Goal: Transaction & Acquisition: Book appointment/travel/reservation

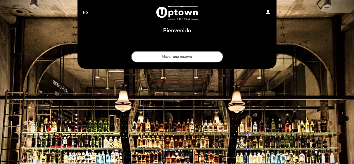
select select "es"
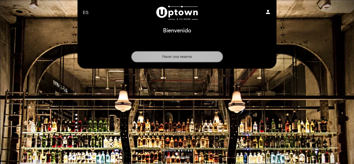
click at [180, 59] on button "Hacer una reserva" at bounding box center [177, 56] width 92 height 11
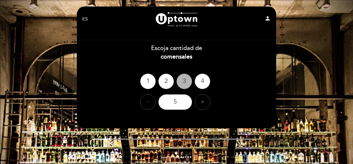
click at [166, 80] on div "2" at bounding box center [166, 82] width 16 height 16
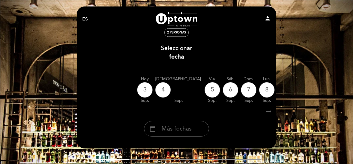
click at [271, 113] on icon "arrow_right_alt" at bounding box center [268, 111] width 8 height 11
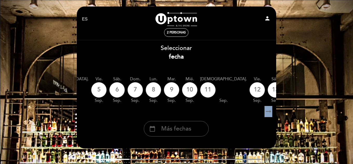
click at [271, 113] on icon "arrow_right_alt" at bounding box center [268, 111] width 8 height 11
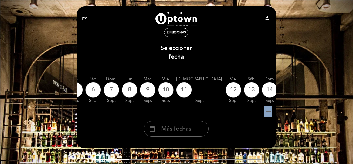
scroll to position [0, 151]
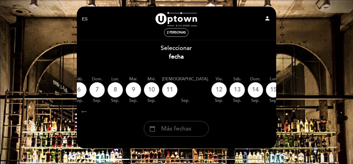
click at [271, 113] on icon "arrow_right_alt" at bounding box center [268, 111] width 8 height 11
click at [320, 90] on div "calendar_today" at bounding box center [328, 90] width 16 height 16
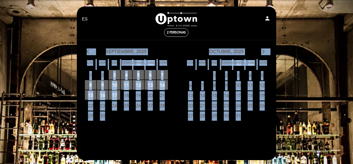
click at [265, 53] on icon "arrow_forward_ios" at bounding box center [263, 51] width 5 height 7
